Goal: Task Accomplishment & Management: Use online tool/utility

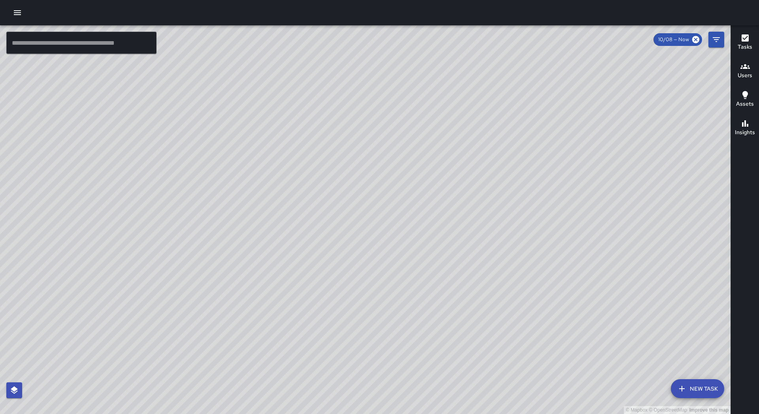
click at [17, 12] on icon "button" at bounding box center [17, 12] width 9 height 9
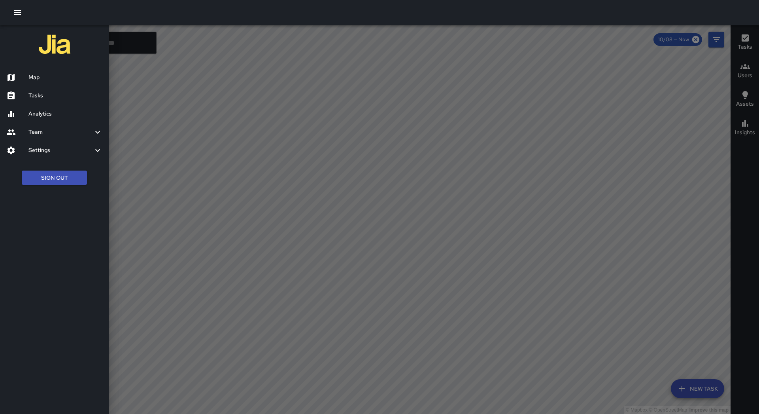
click at [48, 94] on h6 "Tasks" at bounding box center [65, 95] width 74 height 9
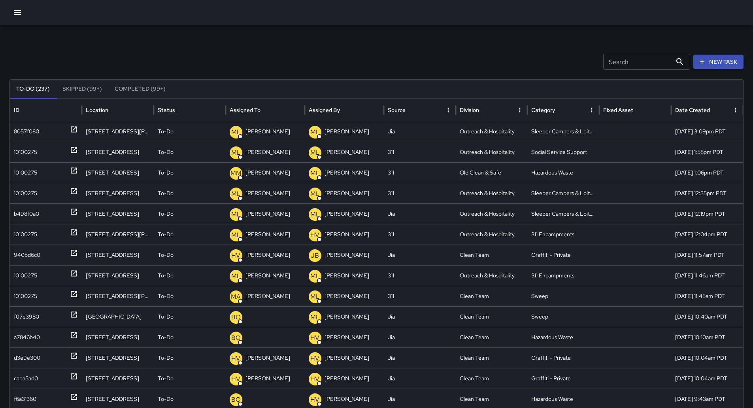
click at [265, 107] on icon "Sort" at bounding box center [266, 109] width 7 height 7
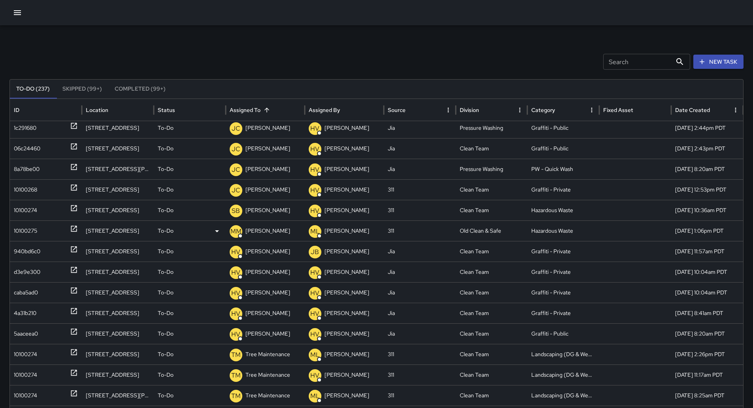
scroll to position [148, 0]
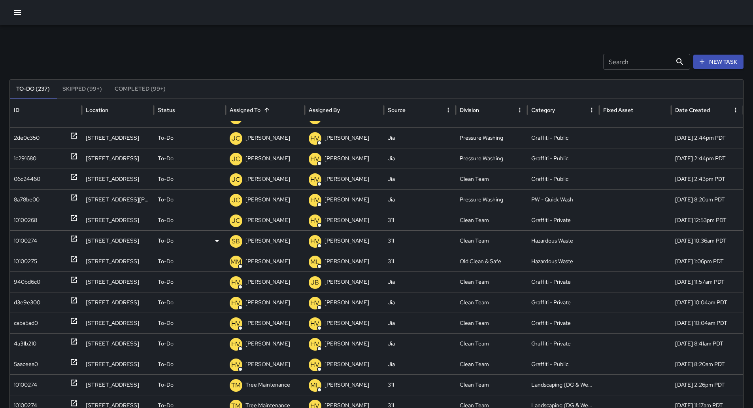
click at [28, 244] on div "10100274" at bounding box center [25, 241] width 23 height 20
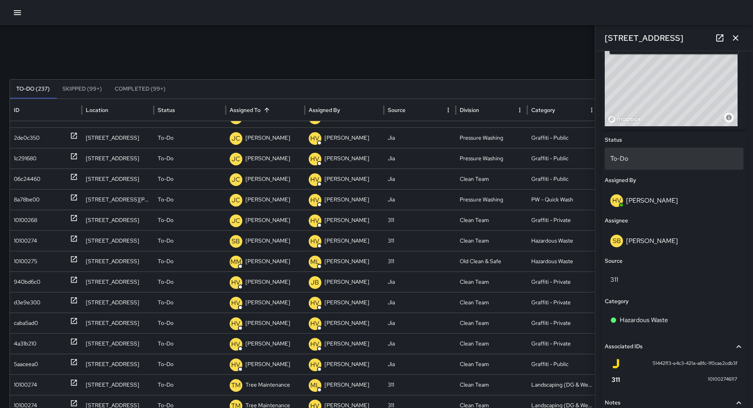
scroll to position [178, 0]
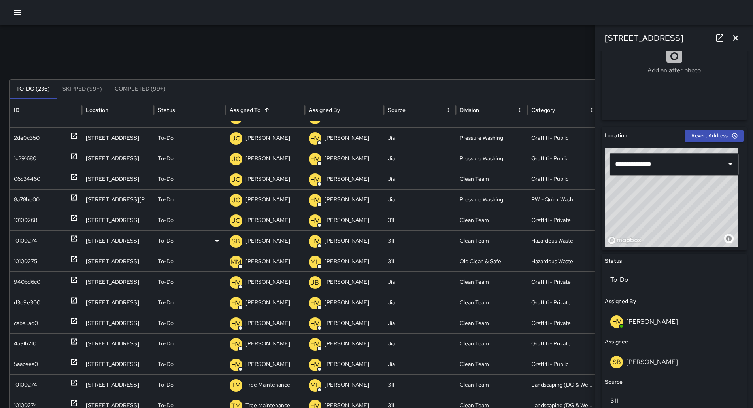
click at [267, 238] on p "[PERSON_NAME]" at bounding box center [268, 241] width 45 height 20
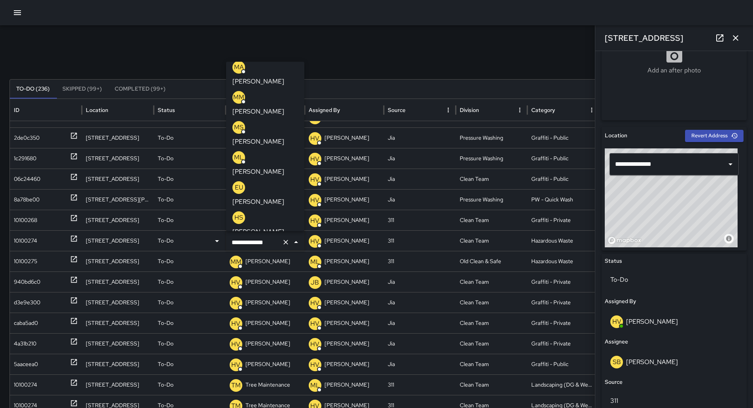
scroll to position [0, 0]
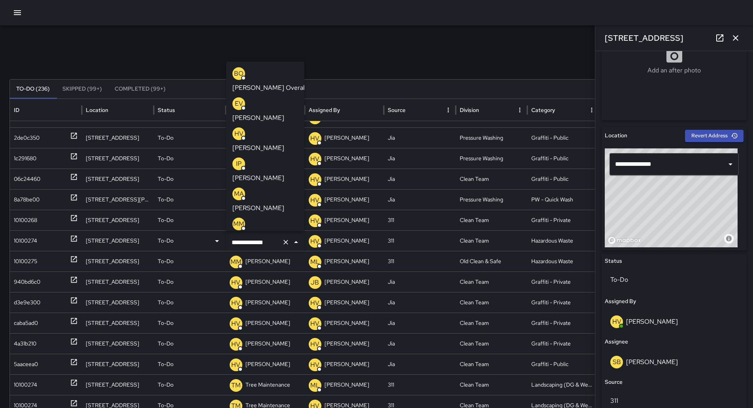
click at [255, 83] on p "[PERSON_NAME] Overall" at bounding box center [269, 87] width 74 height 9
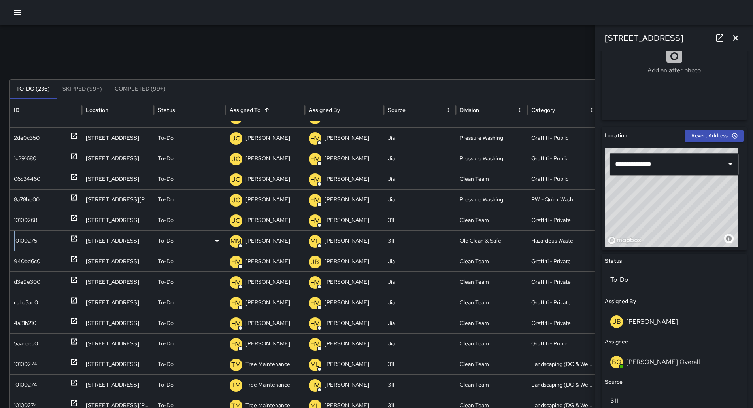
click at [15, 247] on div "10100275" at bounding box center [25, 241] width 23 height 20
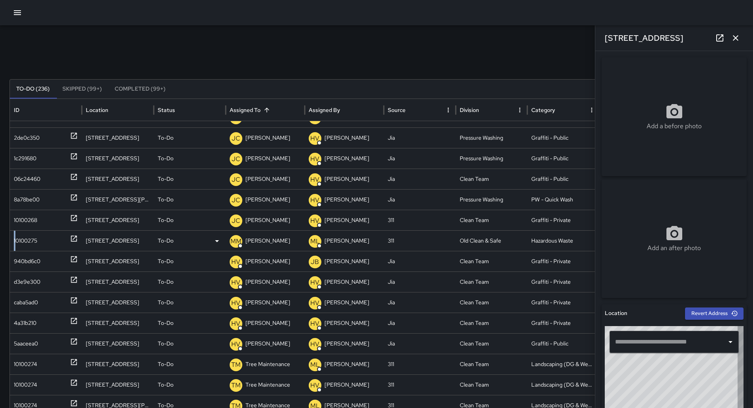
type input "**********"
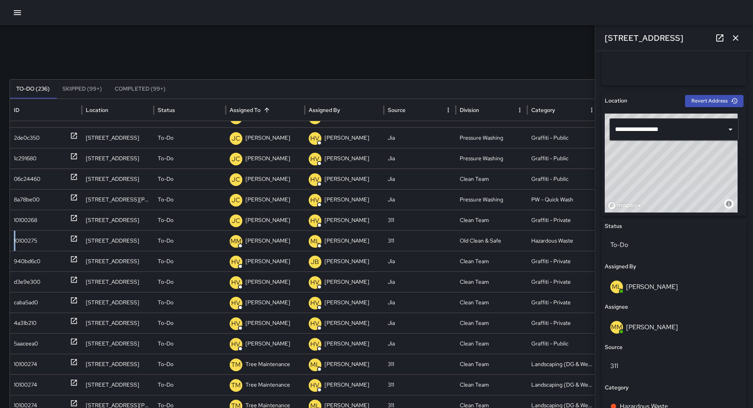
scroll to position [316, 0]
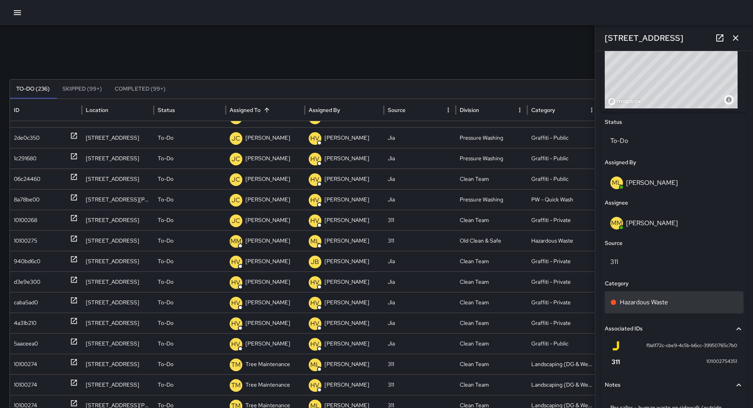
click at [684, 297] on div "Hazardous Waste" at bounding box center [674, 301] width 128 height 9
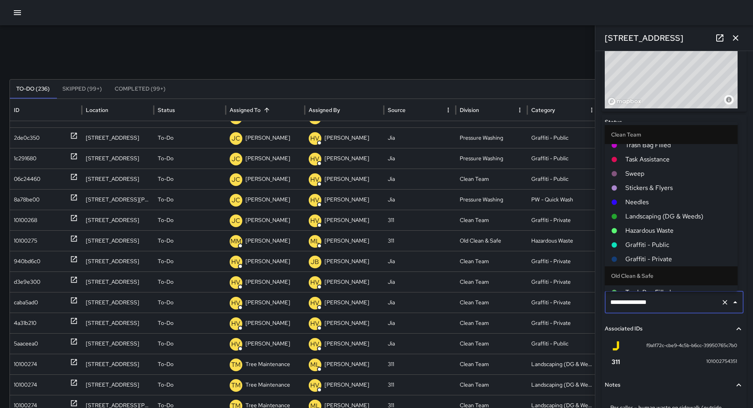
scroll to position [0, 0]
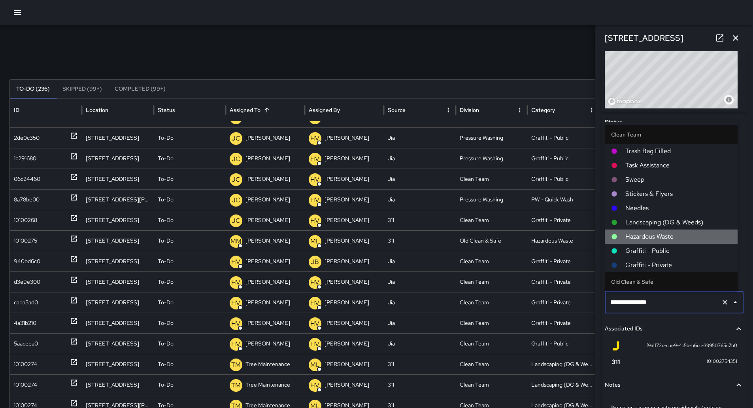
click at [679, 232] on span "Hazardous Waste" at bounding box center [679, 236] width 106 height 9
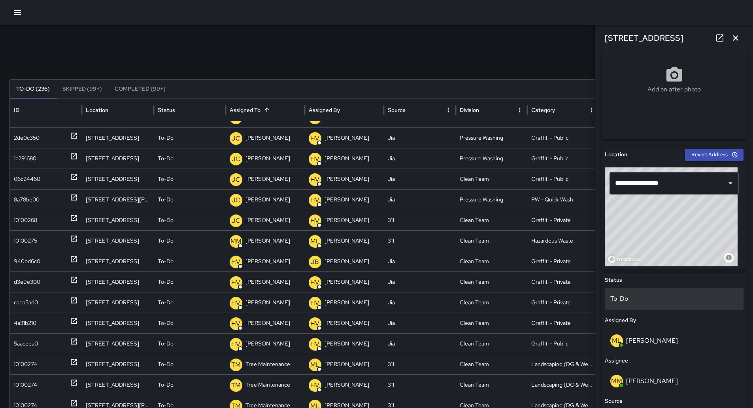
scroll to position [146, 0]
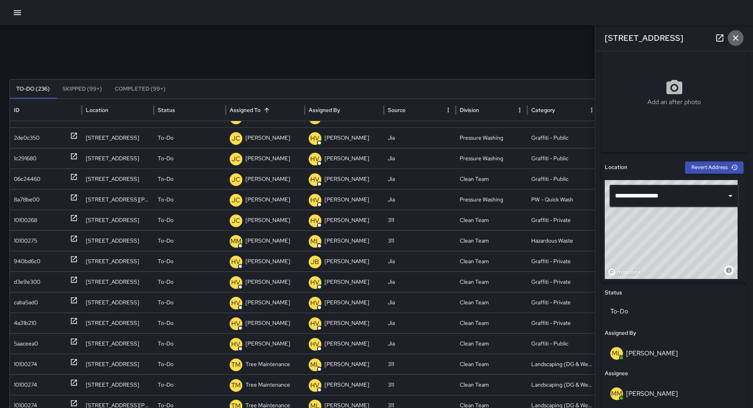
click at [739, 35] on icon "button" at bounding box center [735, 37] width 9 height 9
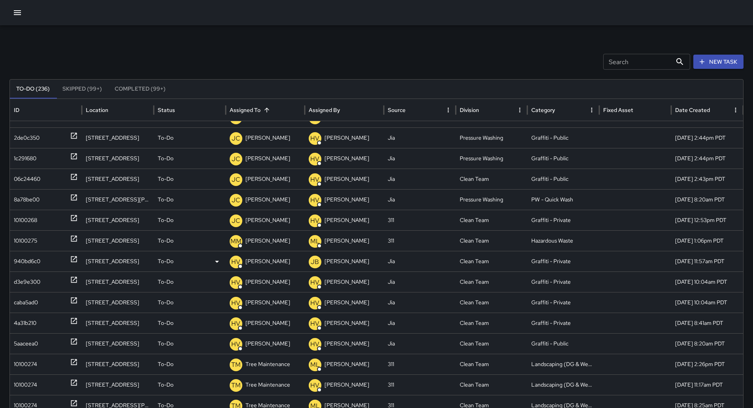
click at [21, 265] on div "940bd6c0" at bounding box center [27, 261] width 26 height 20
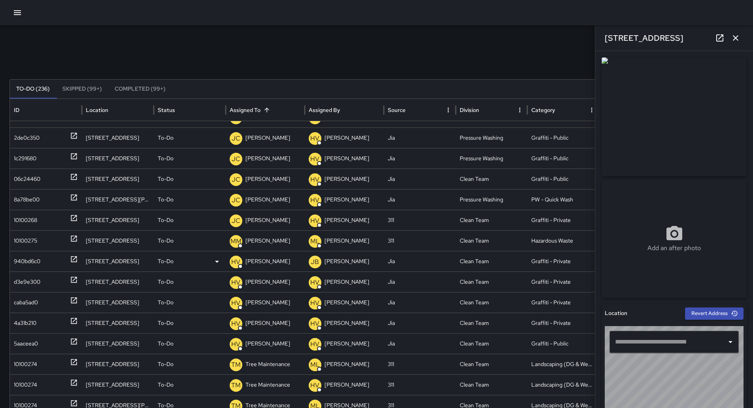
type input "**********"
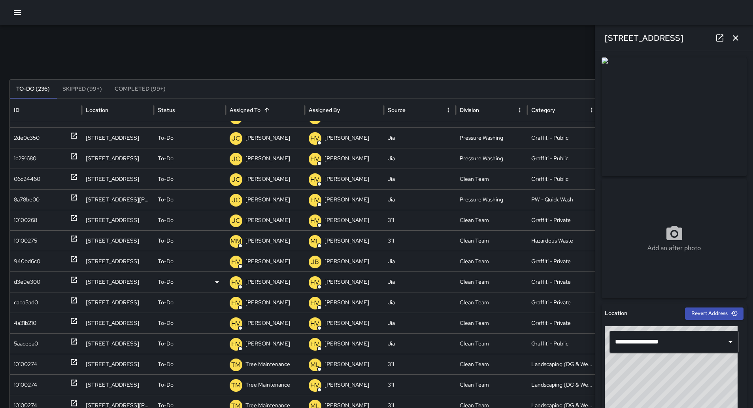
click at [33, 282] on div "d3e9e300" at bounding box center [27, 282] width 26 height 20
type input "**********"
click at [34, 299] on div "caba5ad0" at bounding box center [26, 302] width 24 height 20
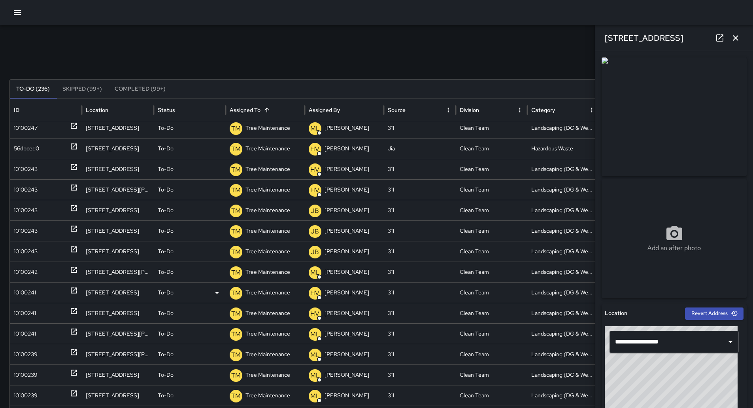
scroll to position [1743, 0]
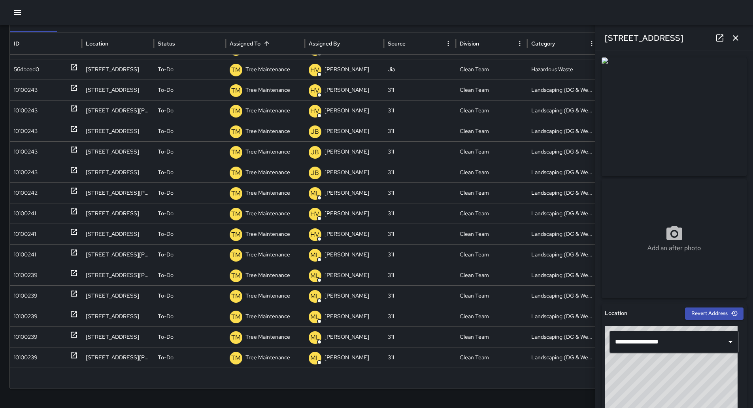
click at [733, 34] on icon "button" at bounding box center [735, 37] width 9 height 9
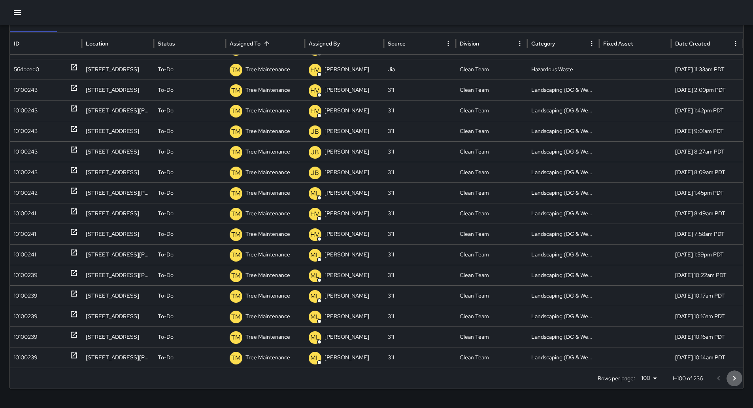
click at [739, 375] on icon "Go to next page" at bounding box center [734, 377] width 9 height 9
click at [738, 374] on icon "Go to next page" at bounding box center [734, 377] width 9 height 9
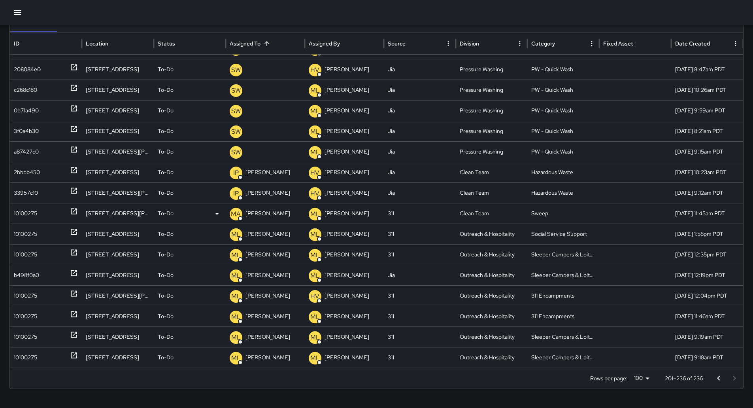
click at [32, 204] on div "10100275" at bounding box center [25, 213] width 23 height 20
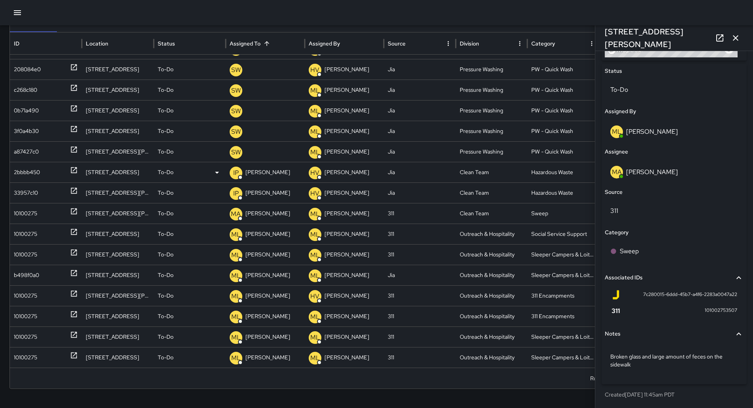
click at [32, 163] on div "2bbbb450" at bounding box center [27, 172] width 26 height 20
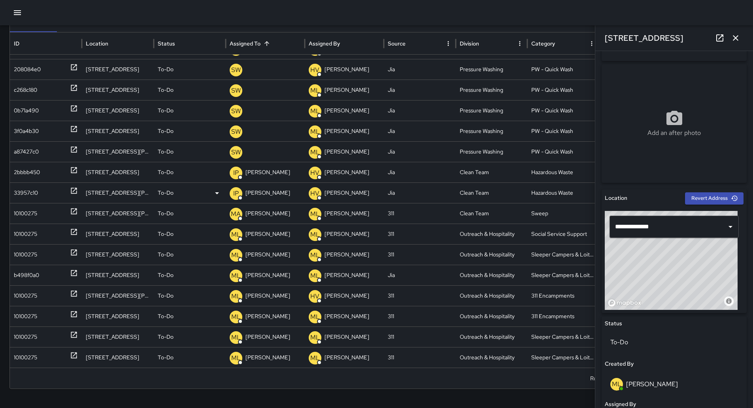
click at [44, 188] on div "33957c10" at bounding box center [46, 193] width 64 height 20
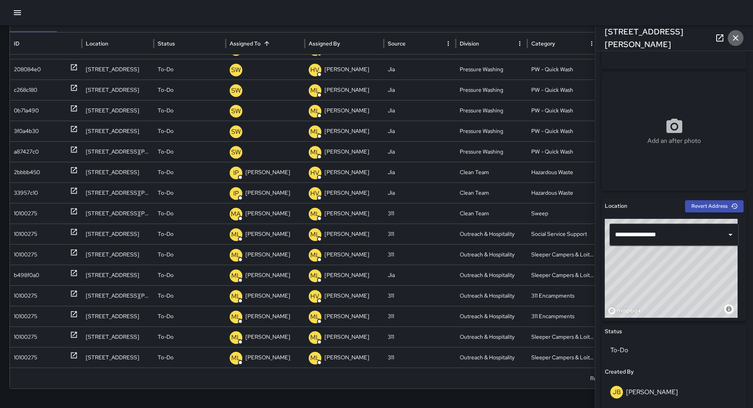
click at [739, 32] on button "button" at bounding box center [736, 38] width 16 height 16
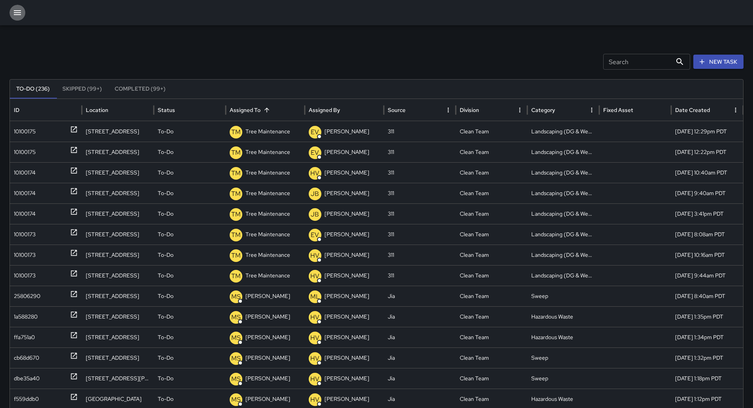
click at [13, 17] on icon "button" at bounding box center [17, 12] width 9 height 9
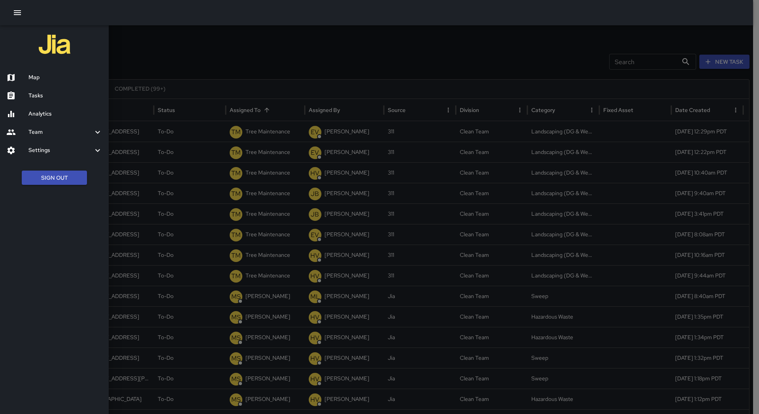
click at [59, 85] on div "Map" at bounding box center [54, 77] width 109 height 18
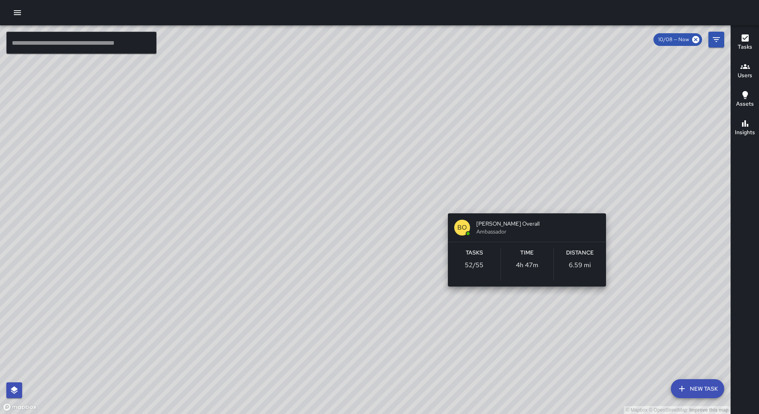
click at [520, 204] on div "© Mapbox © OpenStreetMap Improve this map [PERSON_NAME] Overall Ambassador Task…" at bounding box center [365, 219] width 731 height 388
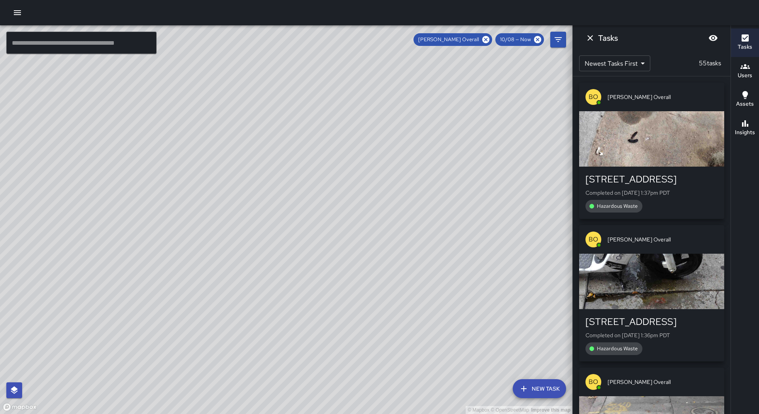
drag, startPoint x: 543, startPoint y: 192, endPoint x: 332, endPoint y: 230, distance: 214.5
click at [332, 230] on div "© Mapbox © OpenStreetMap Improve this map" at bounding box center [286, 219] width 573 height 388
click at [589, 38] on icon "Dismiss" at bounding box center [590, 37] width 9 height 9
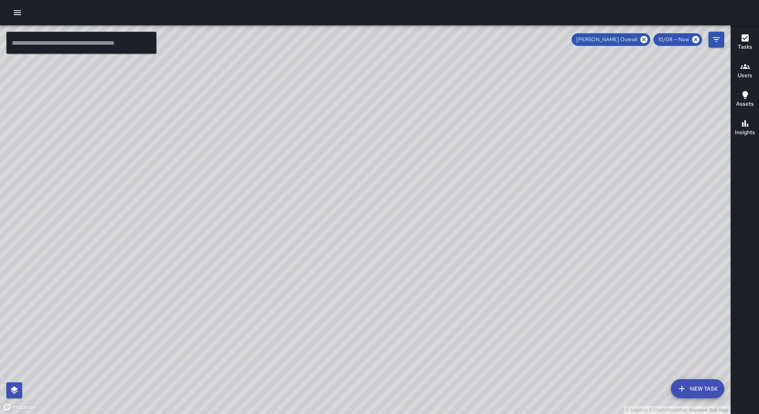
click at [21, 15] on icon "button" at bounding box center [17, 12] width 7 height 5
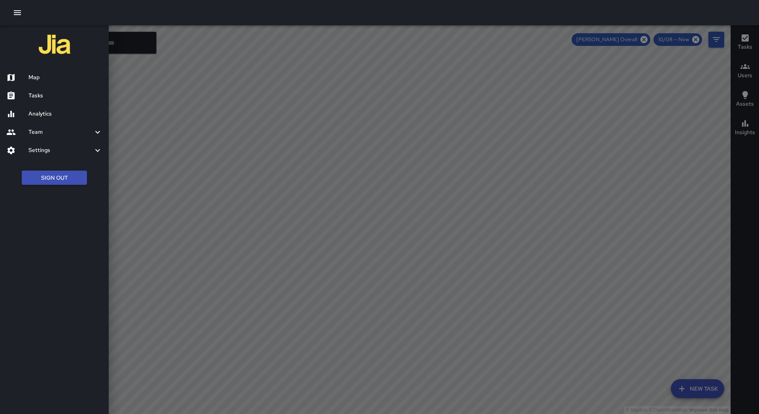
click at [81, 101] on div "Tasks" at bounding box center [54, 96] width 109 height 18
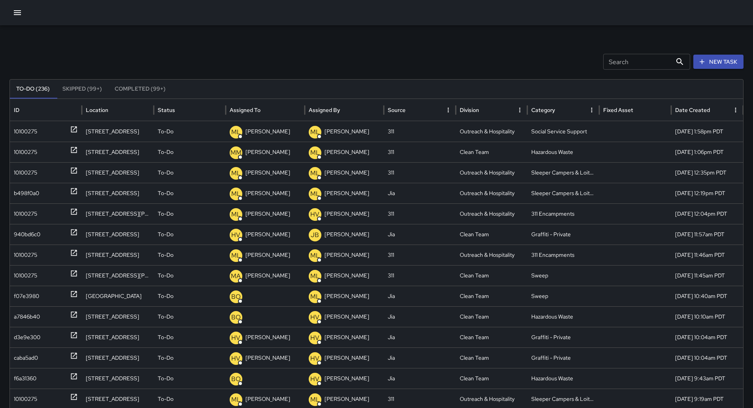
click at [263, 108] on button "Sort" at bounding box center [266, 109] width 11 height 11
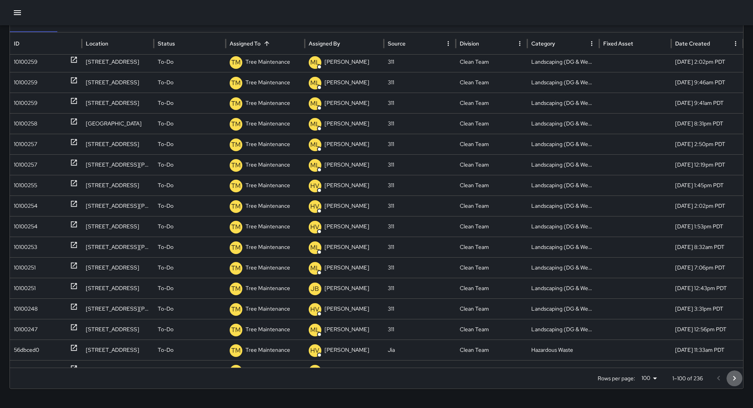
click at [739, 372] on button "Go to next page" at bounding box center [735, 378] width 16 height 16
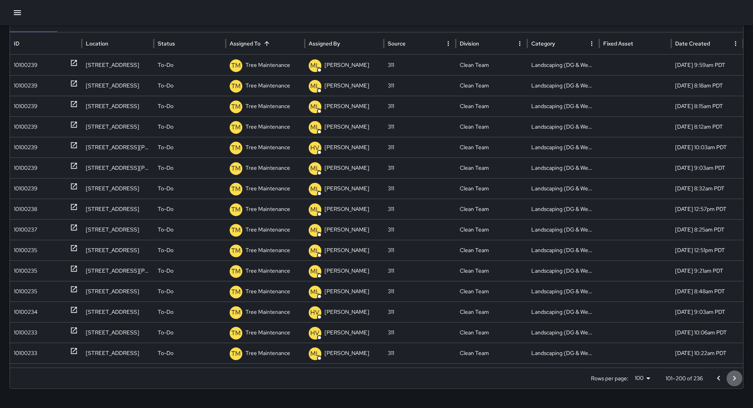
click at [739, 376] on icon "Go to next page" at bounding box center [734, 377] width 9 height 9
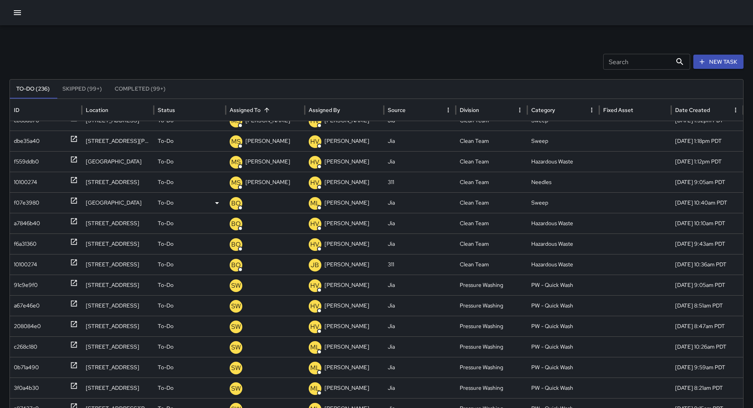
click at [36, 202] on div "f07e3980" at bounding box center [26, 203] width 25 height 20
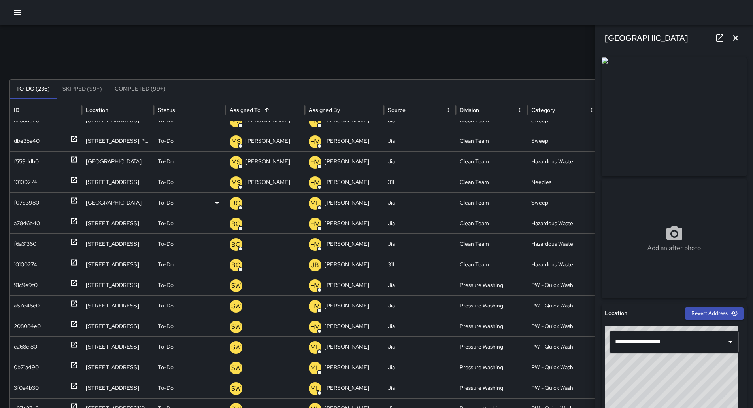
click at [277, 216] on p "[PERSON_NAME] Overall" at bounding box center [261, 226] width 63 height 20
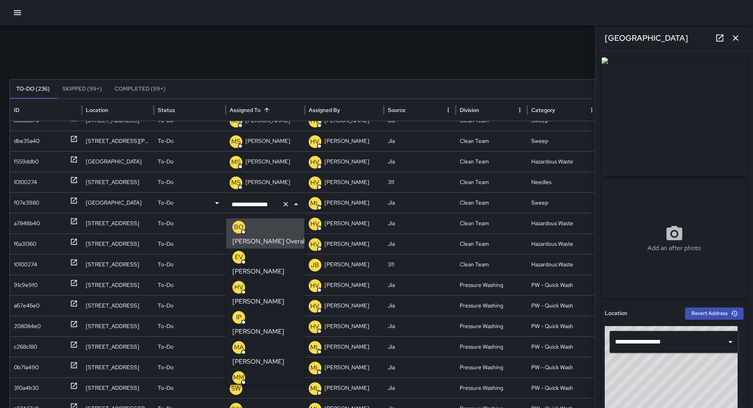
click at [344, 53] on div "Search Search New Task To-Do (236) Skipped (99+) Completed (99+) ID Location St…" at bounding box center [376, 249] width 753 height 449
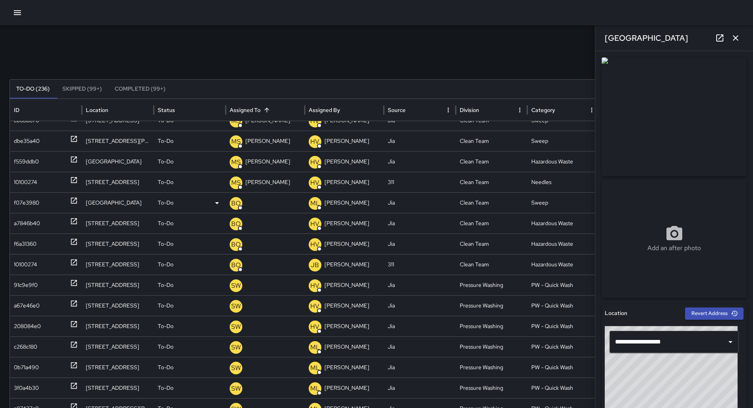
click at [47, 195] on div "f07e3980" at bounding box center [46, 203] width 64 height 20
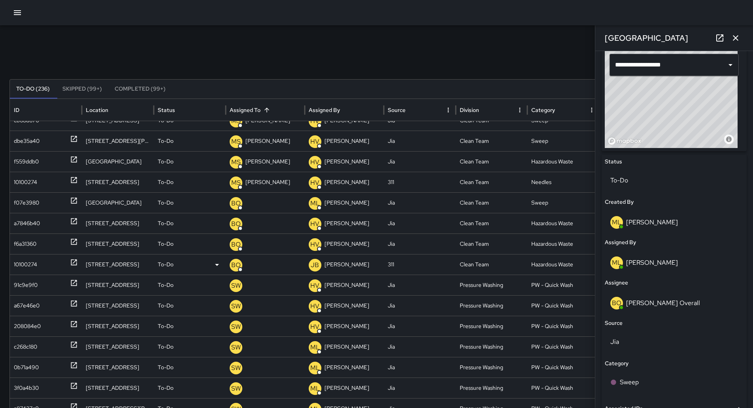
click at [255, 278] on p "[PERSON_NAME] Overall" at bounding box center [261, 288] width 63 height 20
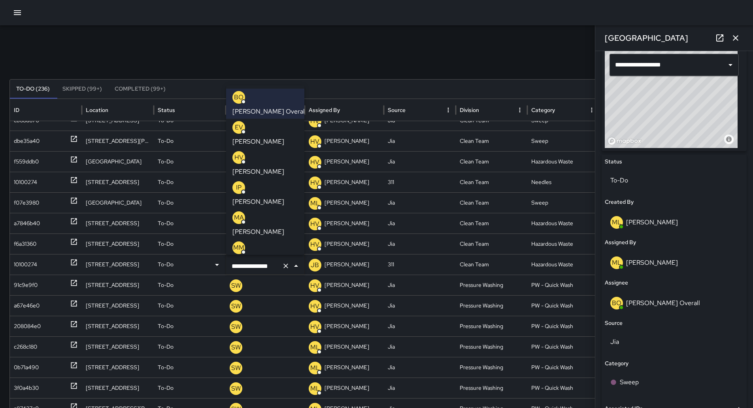
click at [274, 271] on div "MS [PERSON_NAME]" at bounding box center [265, 283] width 66 height 25
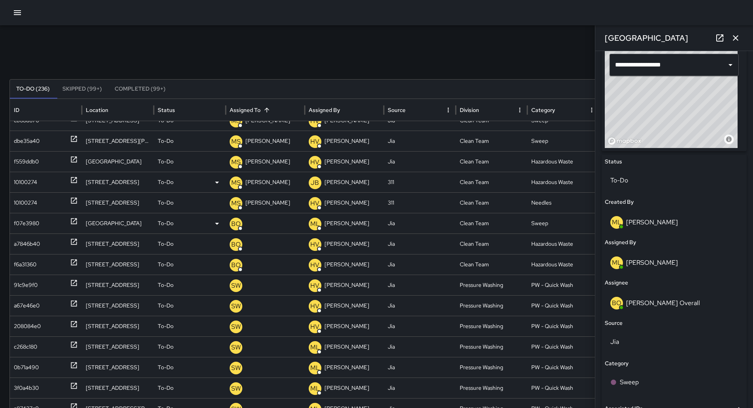
click at [20, 220] on div "f07e3980" at bounding box center [26, 223] width 25 height 20
click at [39, 260] on div "f6a31360" at bounding box center [46, 264] width 64 height 20
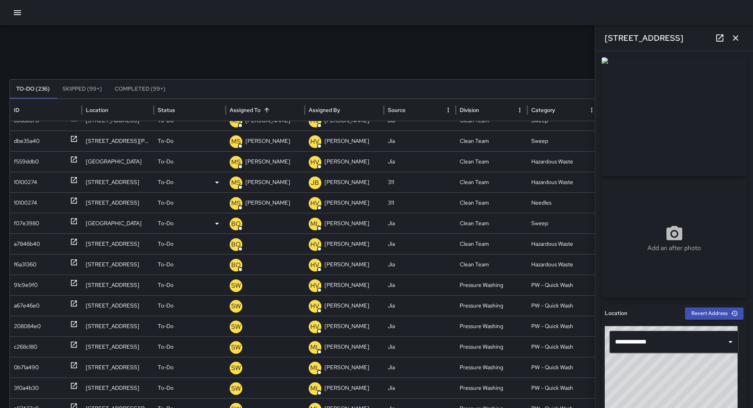
click at [35, 225] on div "f07e3980" at bounding box center [26, 223] width 25 height 20
click at [266, 236] on p "[PERSON_NAME] Overall" at bounding box center [261, 246] width 63 height 20
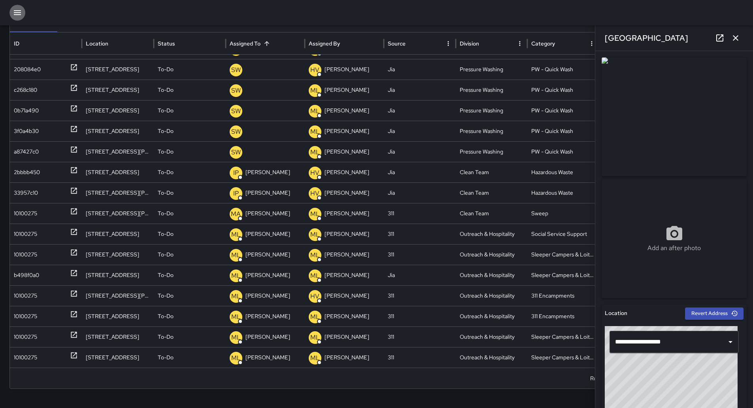
click at [25, 13] on button "button" at bounding box center [17, 13] width 16 height 16
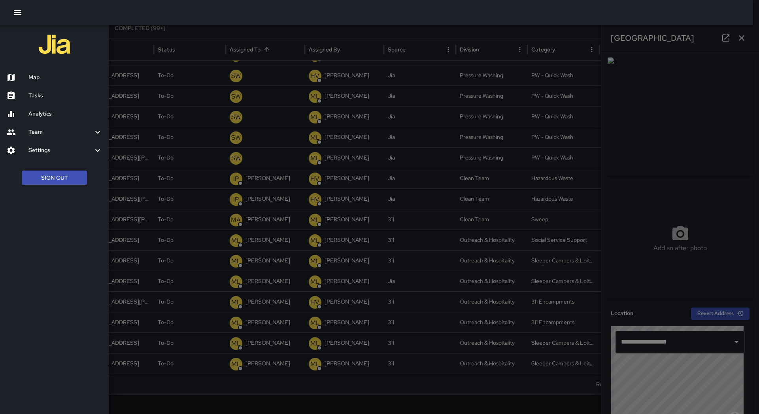
click at [32, 76] on h6 "Map" at bounding box center [65, 77] width 74 height 9
